Goal: Check status: Check status

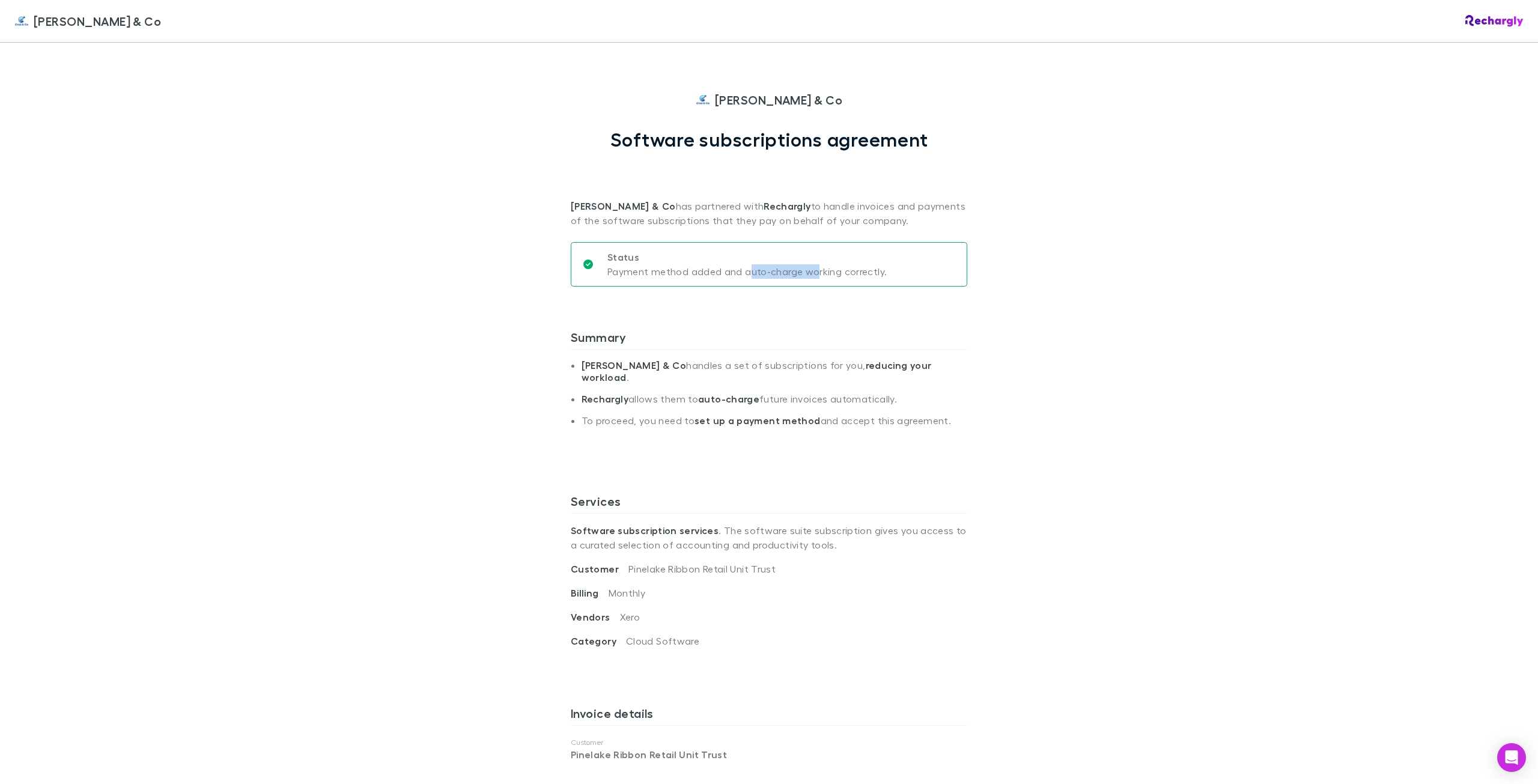
drag, startPoint x: 743, startPoint y: 268, endPoint x: 810, endPoint y: 270, distance: 67.0
click at [810, 270] on p "Payment method added and auto-charge working correctly." at bounding box center [747, 271] width 279 height 14
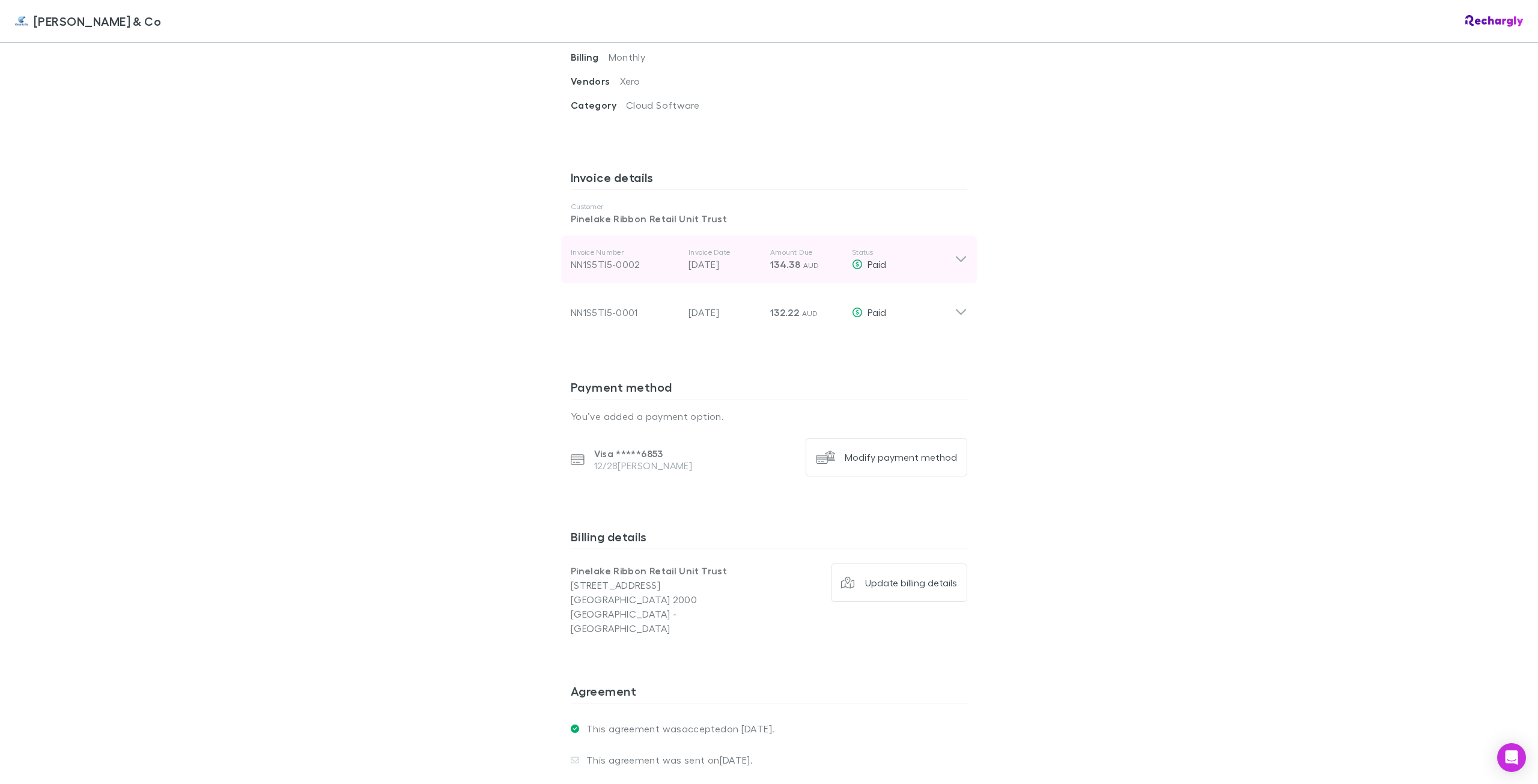
scroll to position [540, 0]
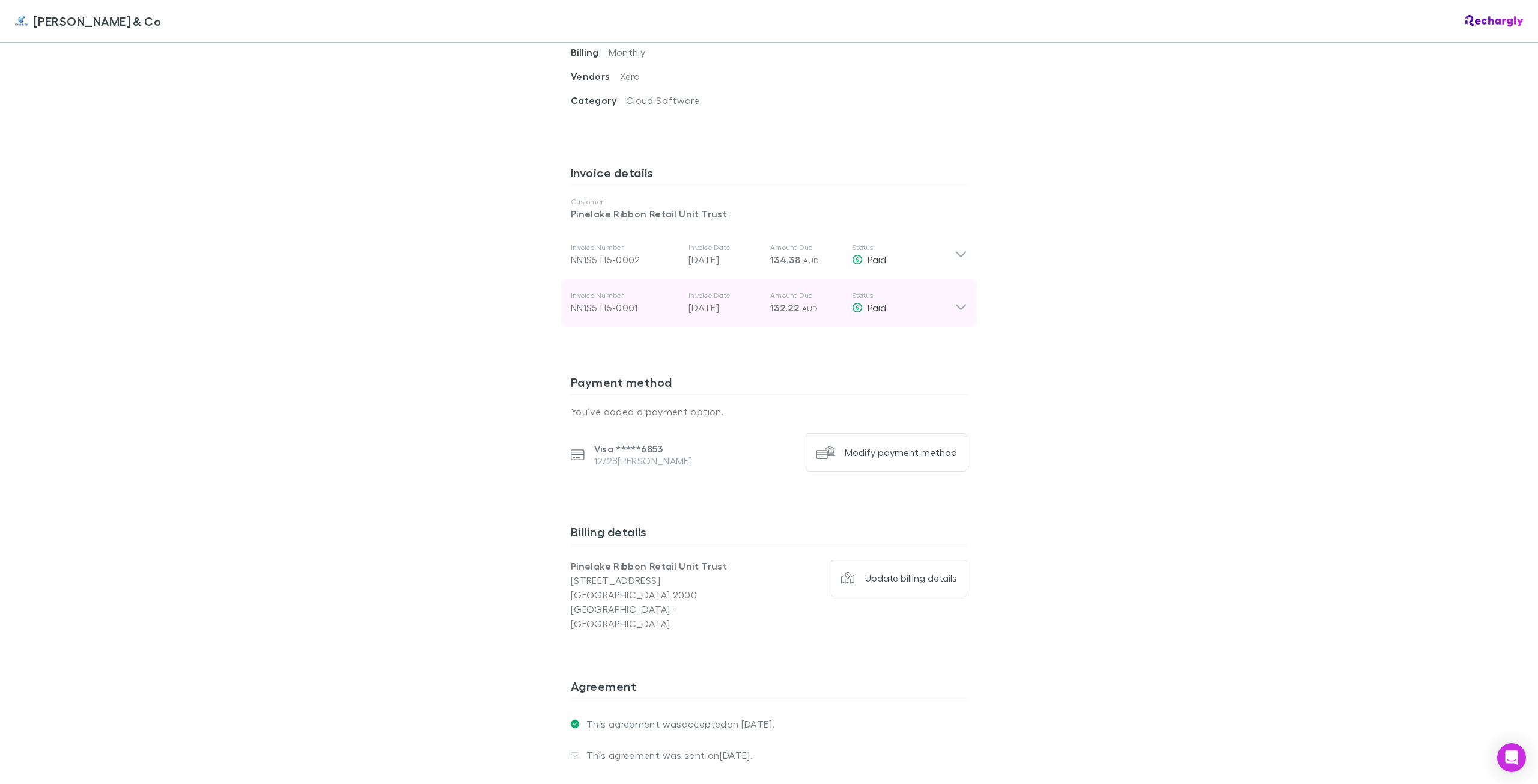
click at [970, 298] on div "Invoice Number NN1S5TI5-0001 Invoice Date [DATE] Amount Due 132.22 AUD Status P…" at bounding box center [769, 303] width 416 height 48
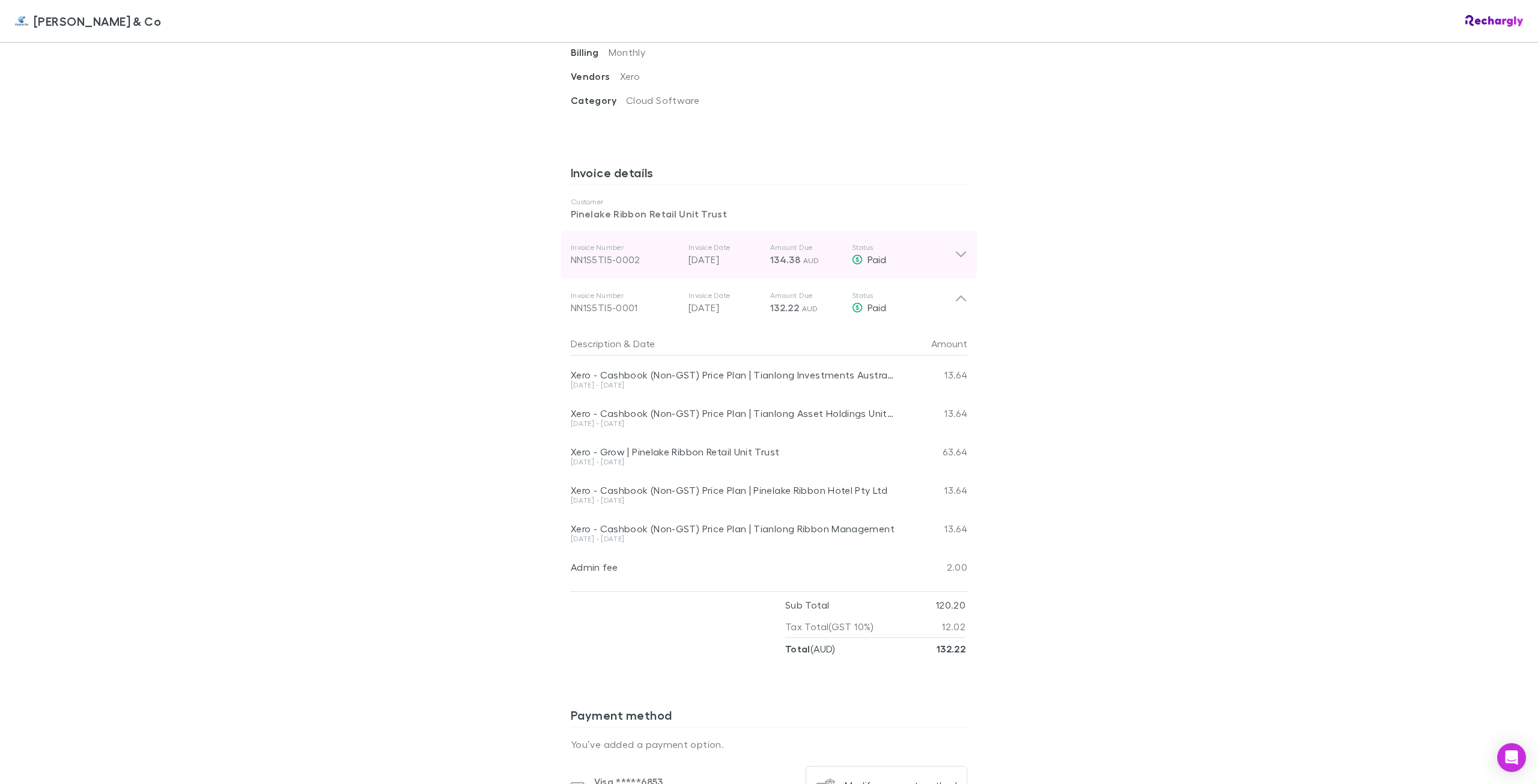
click at [962, 247] on icon at bounding box center [961, 254] width 13 height 14
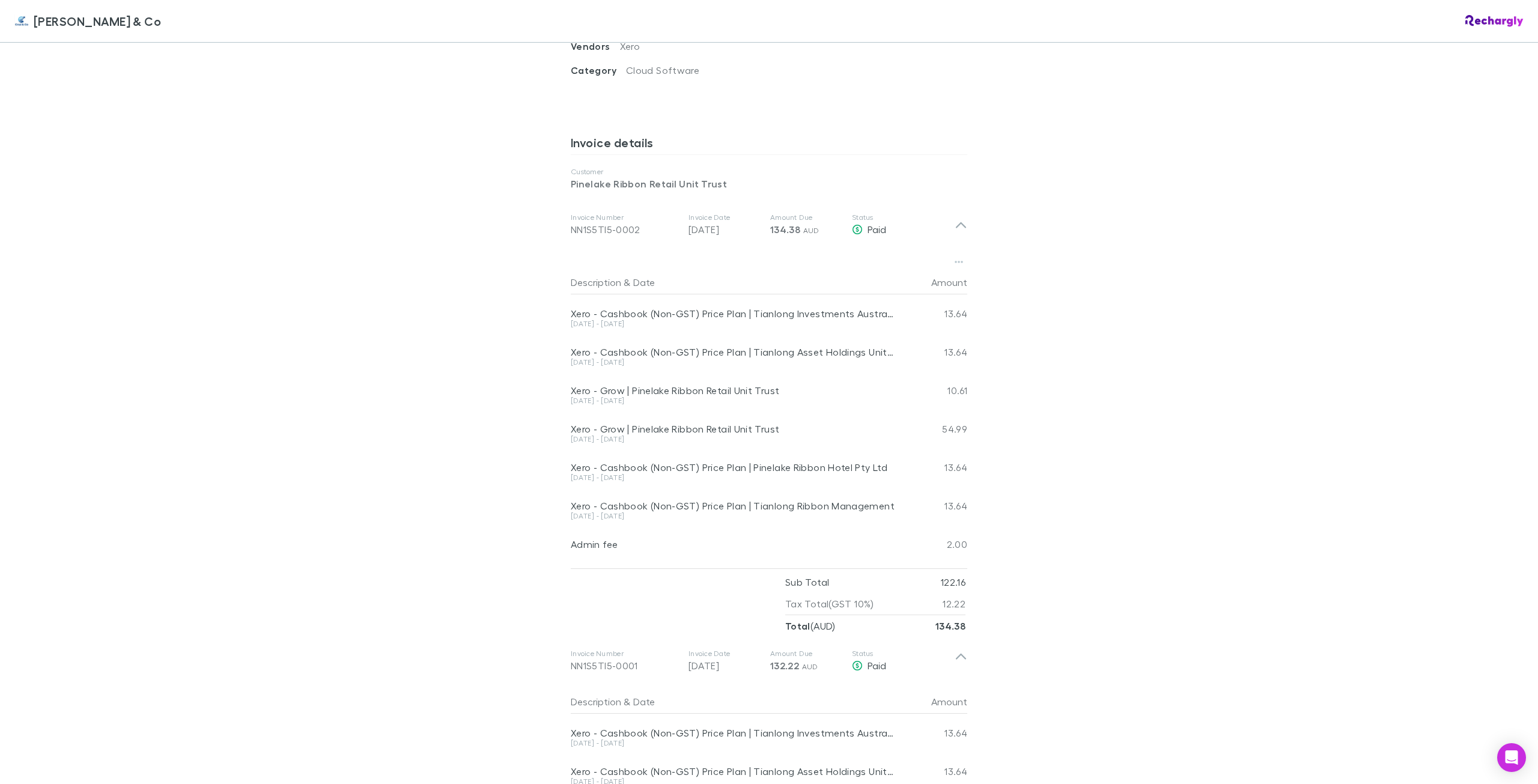
scroll to position [150, 0]
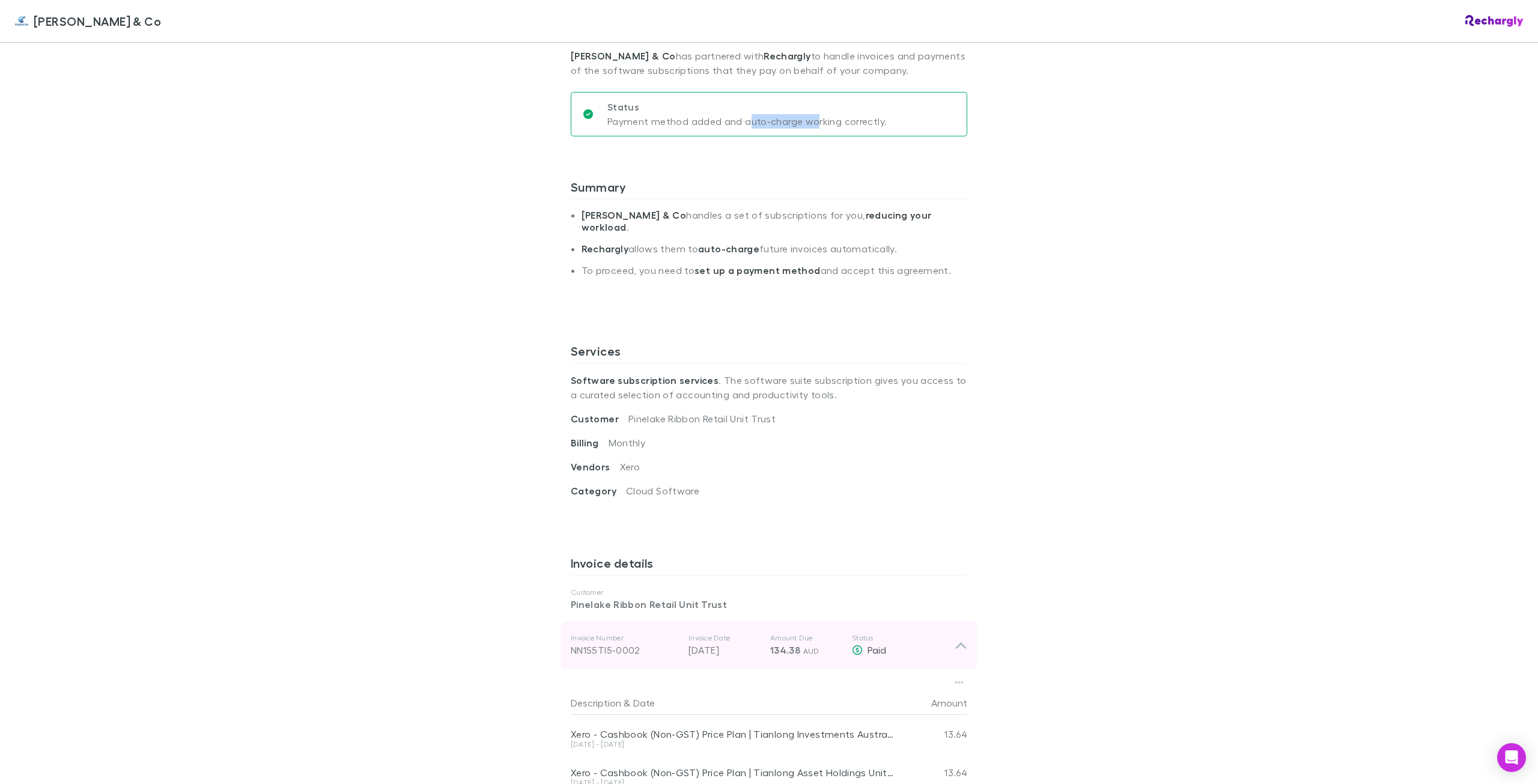
click at [820, 643] on p "134.38 AUD" at bounding box center [806, 650] width 72 height 14
drag, startPoint x: 820, startPoint y: 633, endPoint x: 486, endPoint y: 636, distance: 334.0
click at [486, 636] on div "[PERSON_NAME] & Co [PERSON_NAME] & Co Software subscriptions agreement [PERSON_…" at bounding box center [769, 392] width 1538 height 784
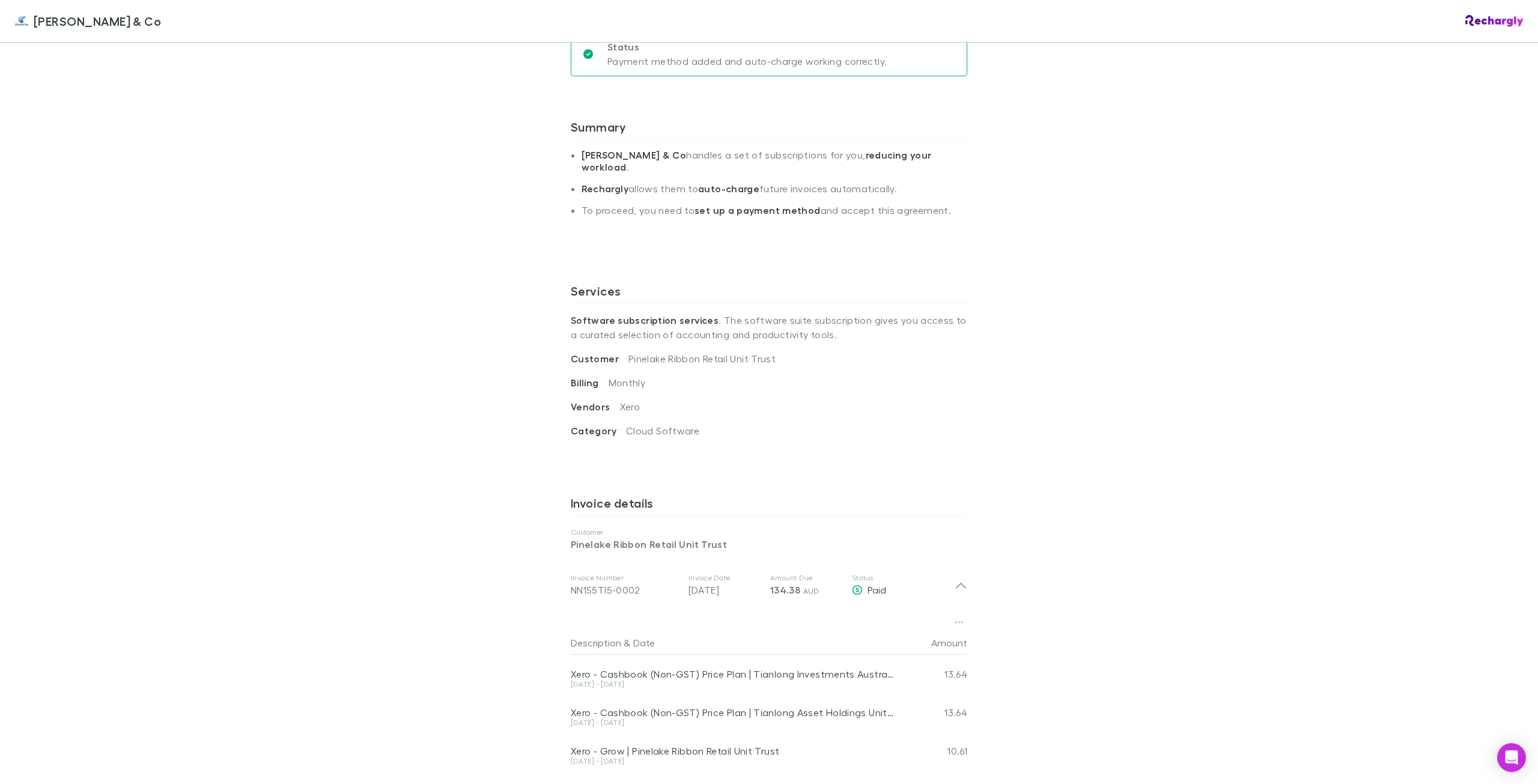
scroll to position [0, 0]
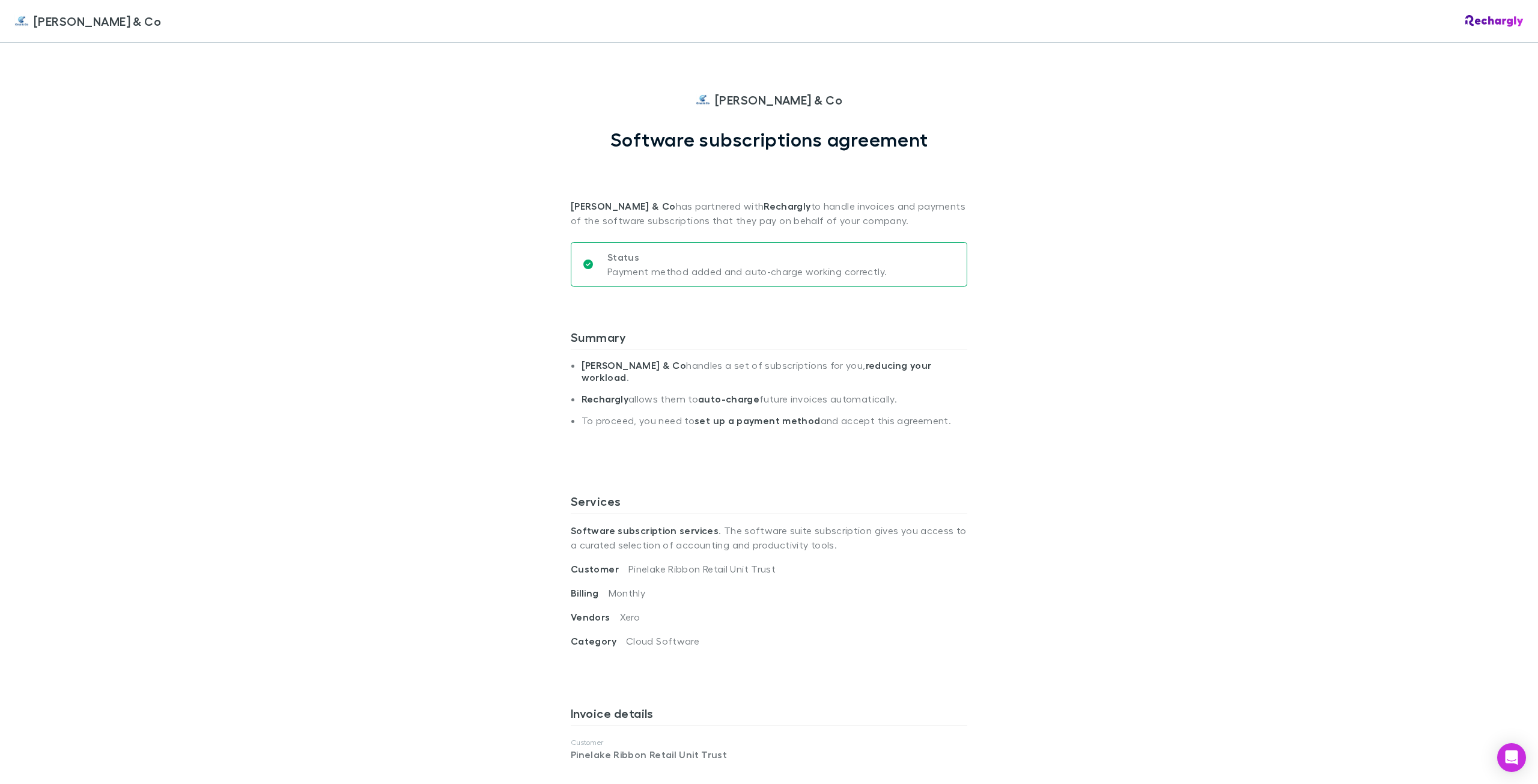
click at [259, 581] on div "[PERSON_NAME] & Co [PERSON_NAME] & Co Software subscriptions agreement [PERSON_…" at bounding box center [769, 392] width 1538 height 784
click at [745, 414] on strong "set up a payment method" at bounding box center [757, 420] width 126 height 12
click at [50, 20] on span "[PERSON_NAME] & Co" at bounding box center [97, 21] width 127 height 18
click at [1488, 21] on img at bounding box center [1494, 21] width 58 height 12
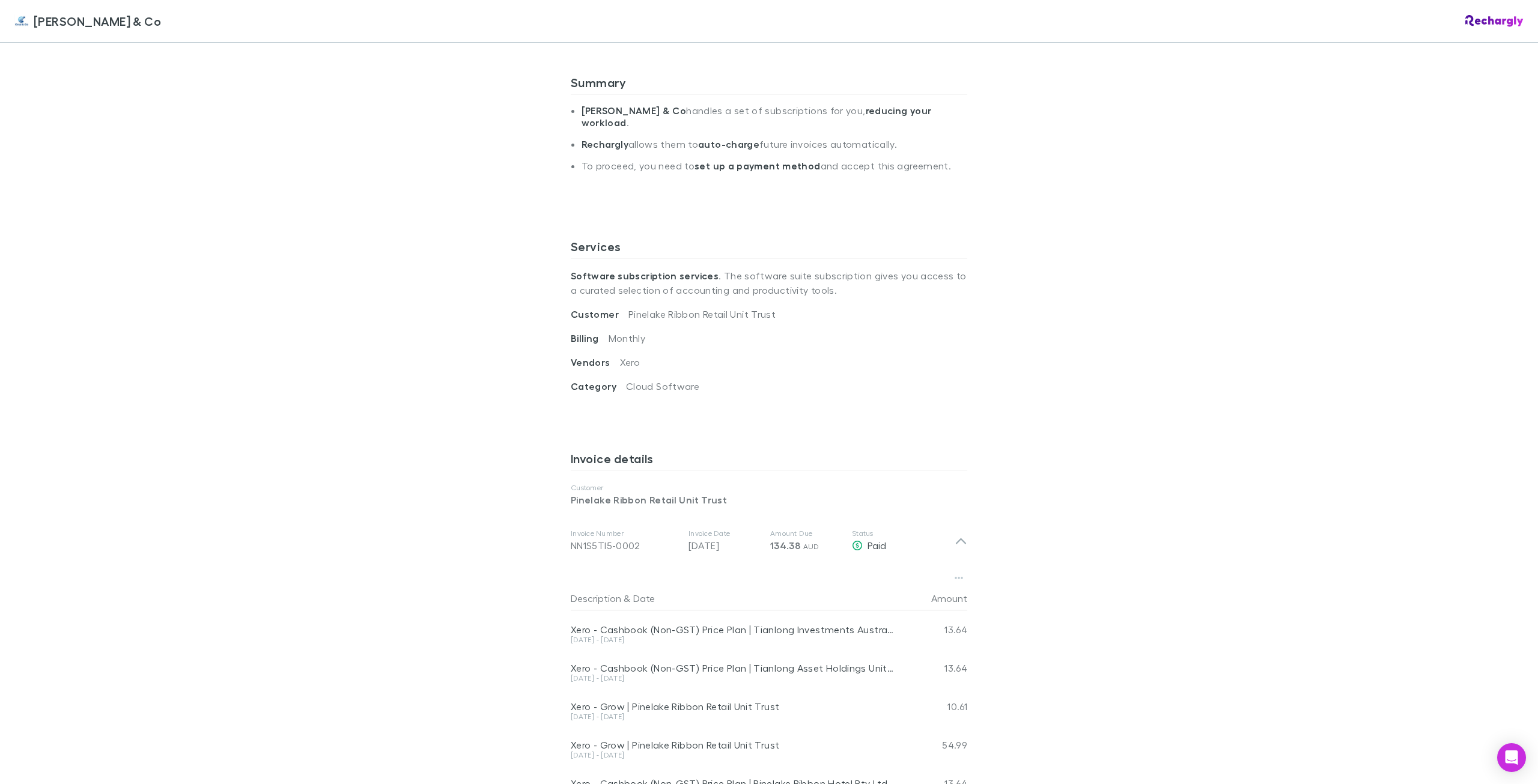
scroll to position [360, 0]
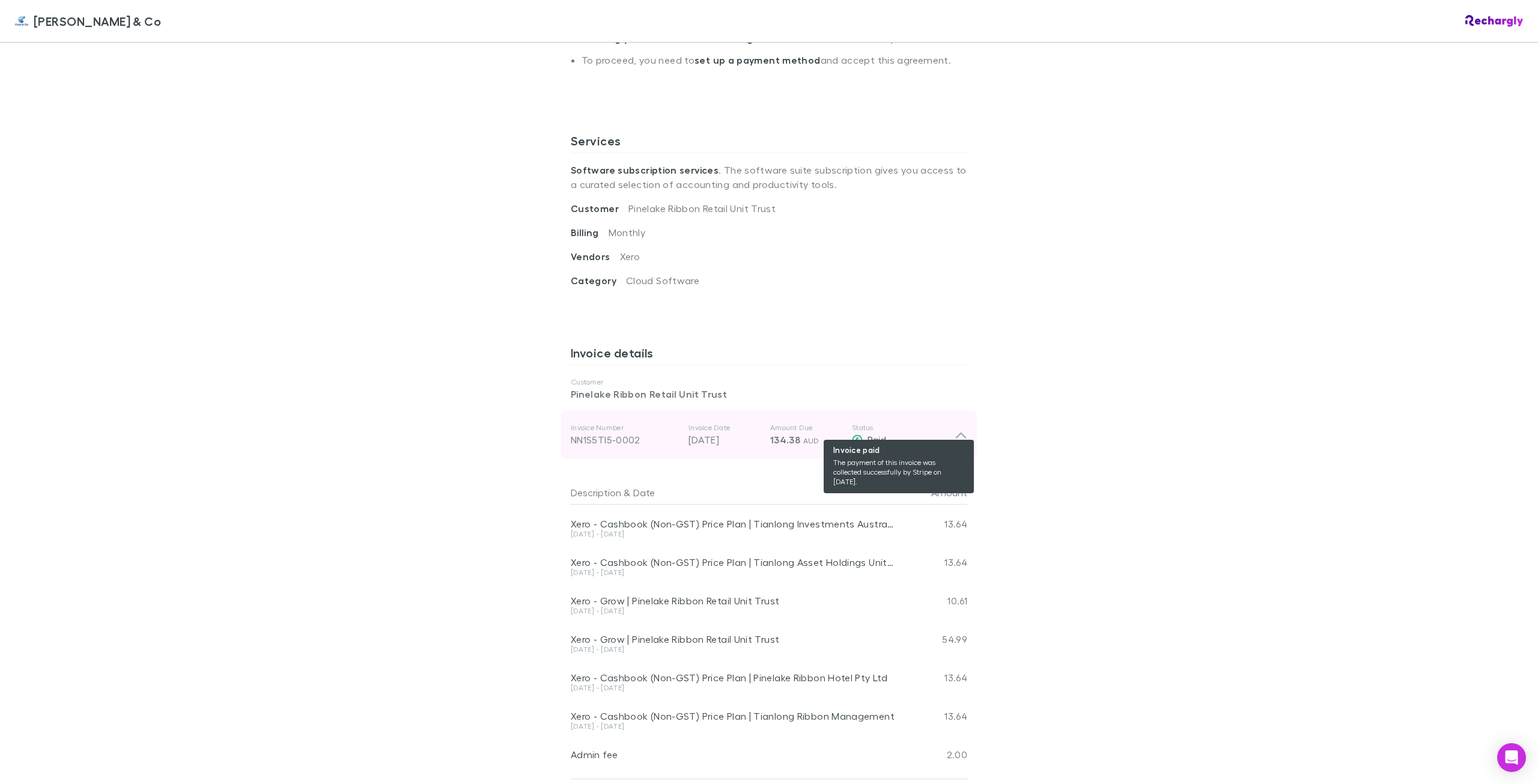
click at [937, 432] on div "Paid" at bounding box center [903, 439] width 103 height 14
drag, startPoint x: 937, startPoint y: 427, endPoint x: 1055, endPoint y: 281, distance: 187.7
click at [1055, 281] on div "[PERSON_NAME] & Co [PERSON_NAME] & Co Software subscriptions agreement [PERSON_…" at bounding box center [769, 392] width 1538 height 784
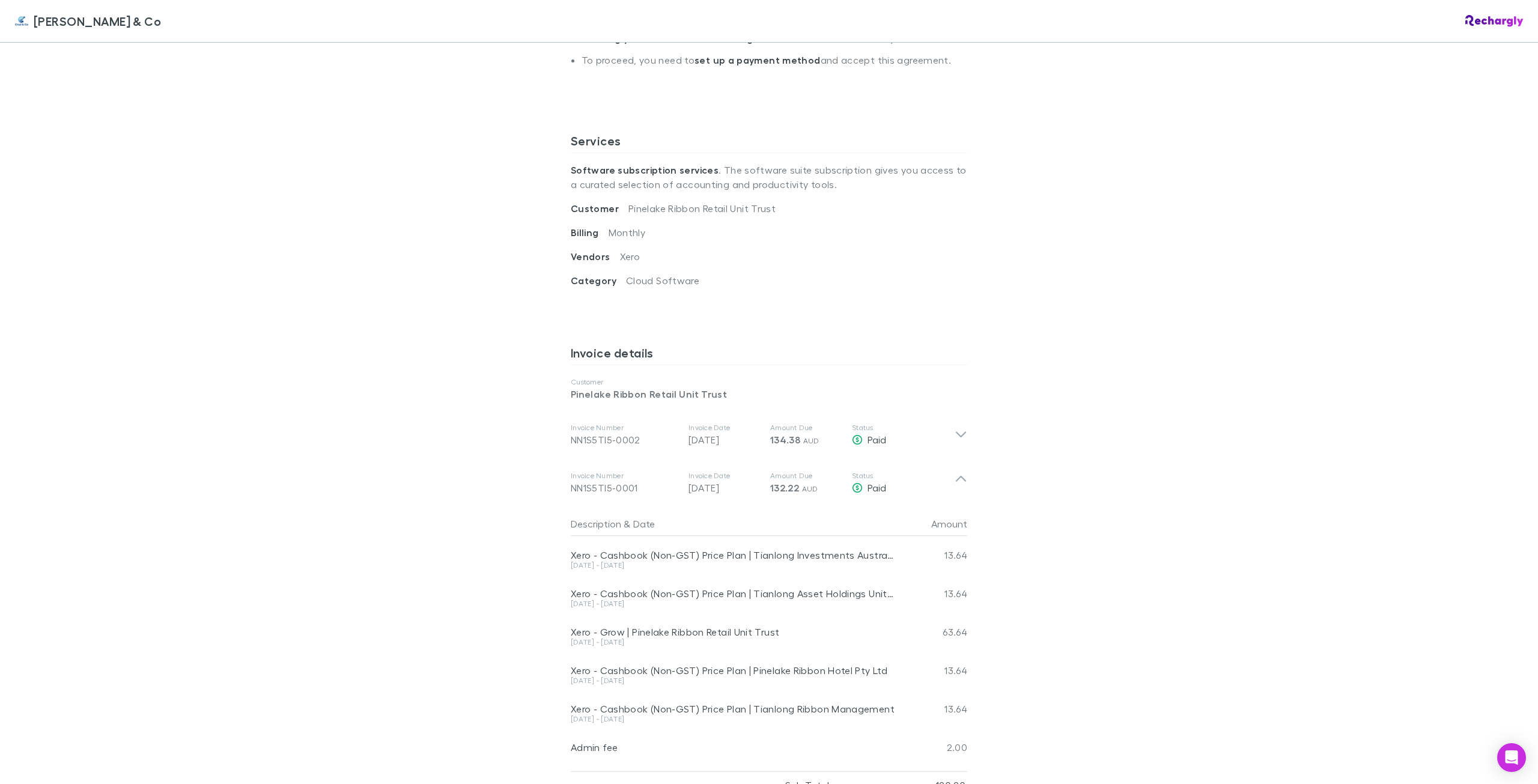
click at [967, 397] on div "[PERSON_NAME] & Co Software subscriptions agreement [PERSON_NAME] & Co has part…" at bounding box center [769, 548] width 421 height 1731
click at [962, 417] on div "Invoice Number NN1S5TI5-0002 Invoice Date [DATE] Amount Due 134.38 AUD Status P…" at bounding box center [769, 435] width 416 height 48
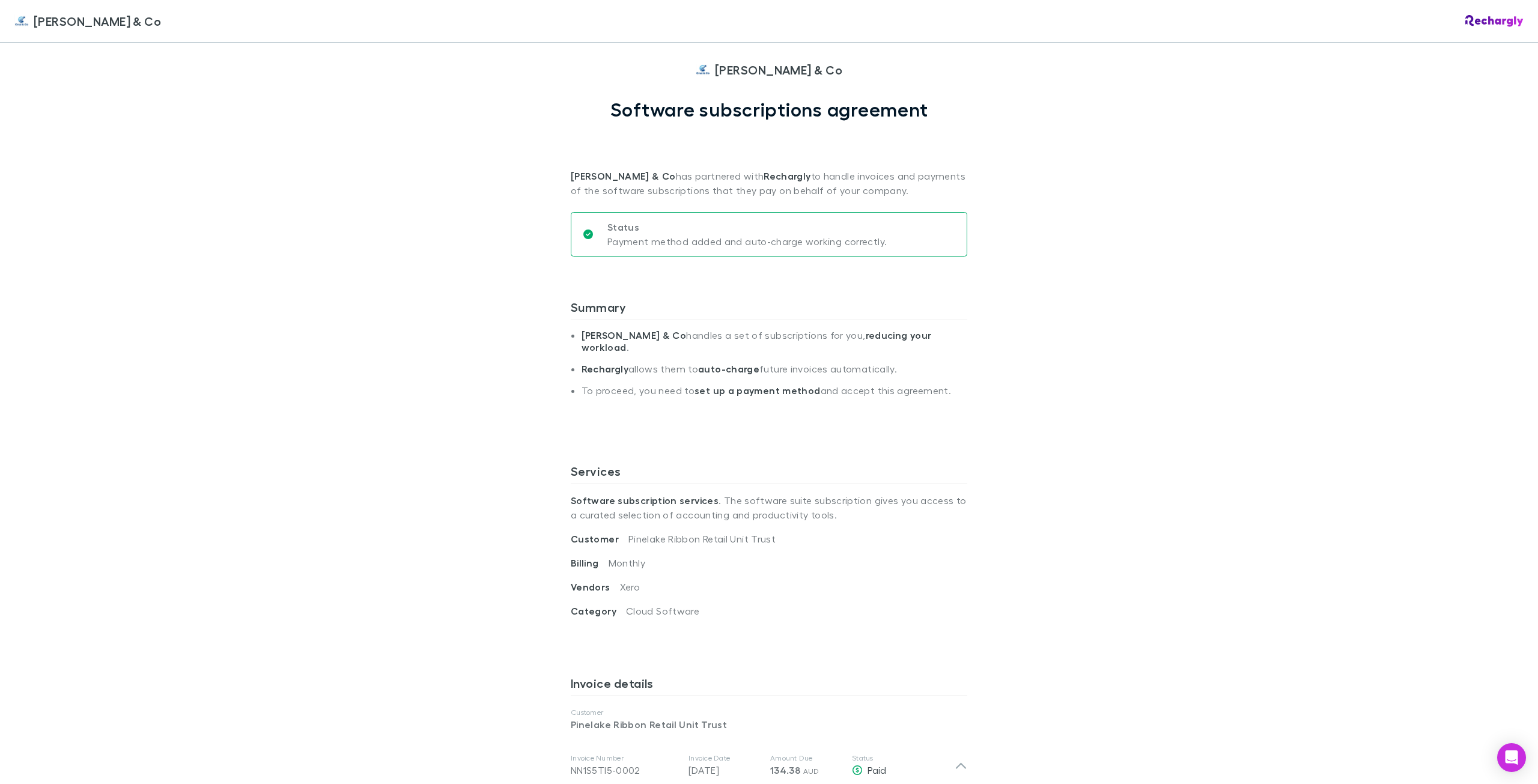
scroll to position [0, 0]
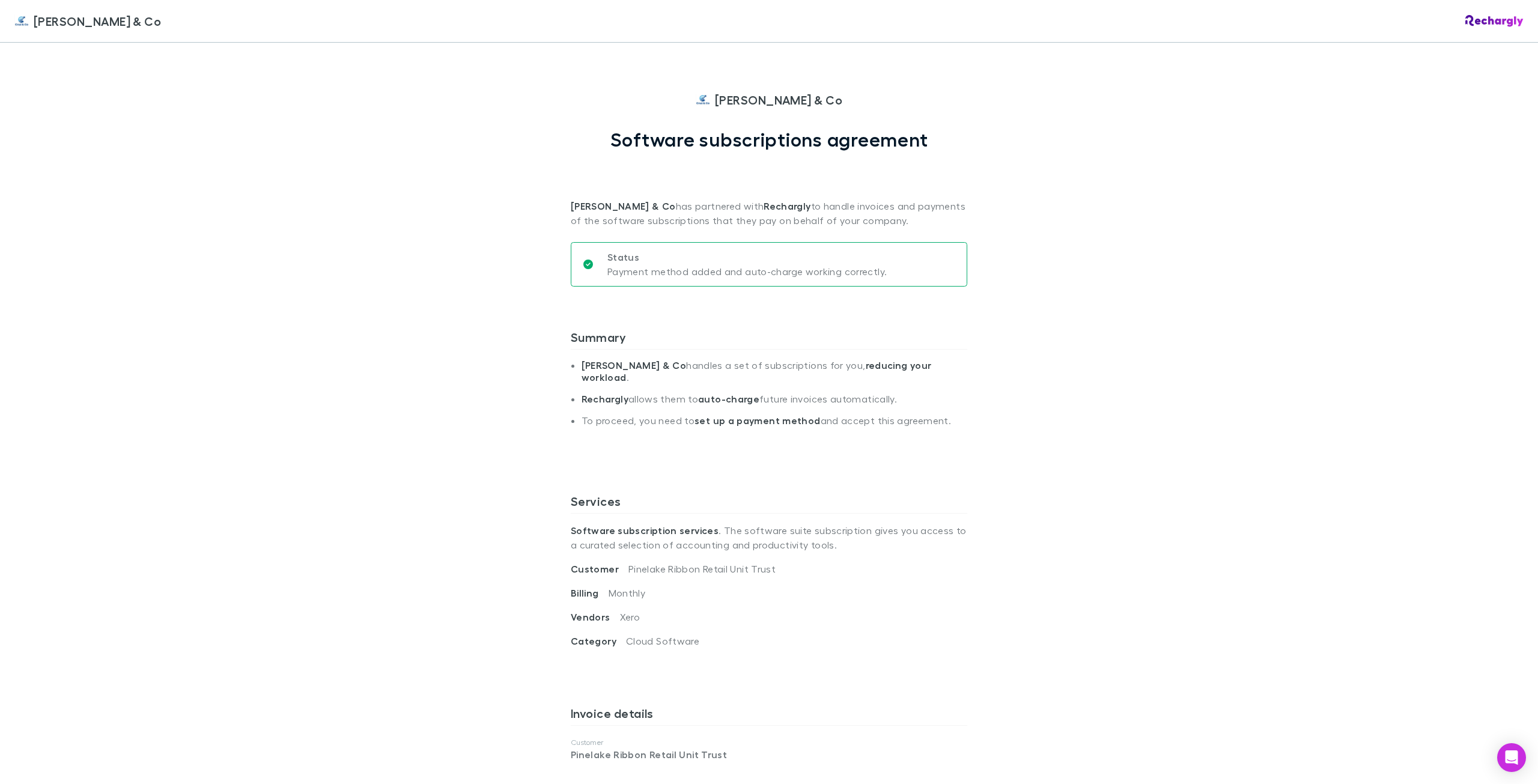
drag, startPoint x: 1066, startPoint y: 425, endPoint x: 1053, endPoint y: 428, distance: 13.3
drag, startPoint x: 448, startPoint y: 320, endPoint x: 372, endPoint y: 207, distance: 136.2
click at [372, 207] on div "[PERSON_NAME] & Co [PERSON_NAME] & Co Software subscriptions agreement [PERSON_…" at bounding box center [769, 392] width 1538 height 784
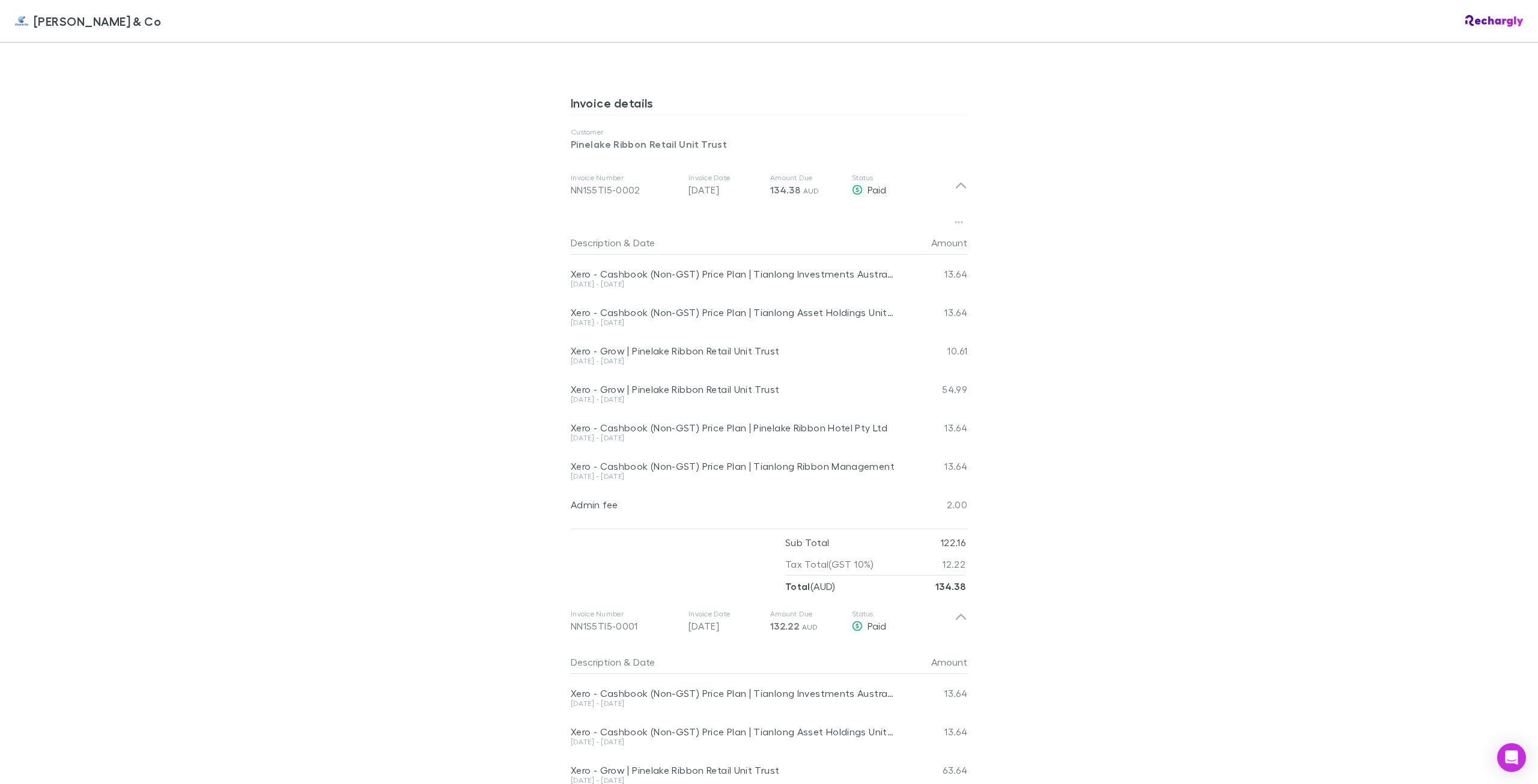
scroll to position [601, 0]
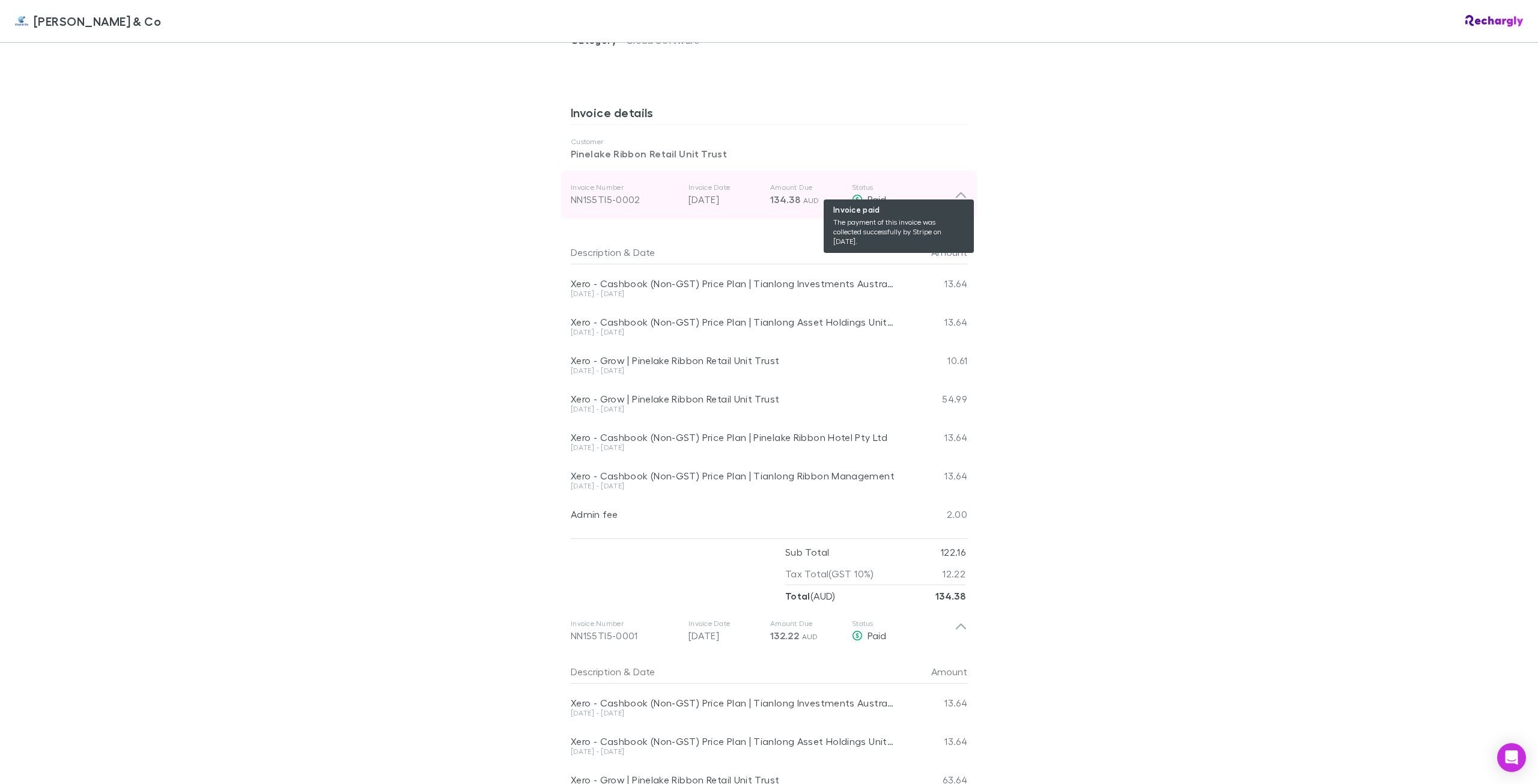
click at [943, 192] on div "Paid" at bounding box center [903, 199] width 103 height 14
